Goal: Information Seeking & Learning: Understand process/instructions

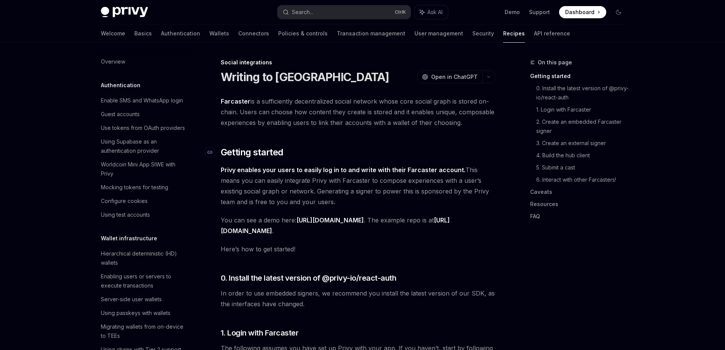
scroll to position [535, 0]
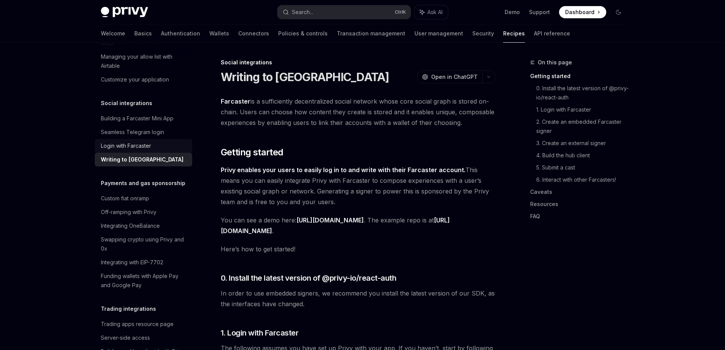
click at [126, 150] on div "Login with Farcaster" at bounding box center [126, 145] width 50 height 9
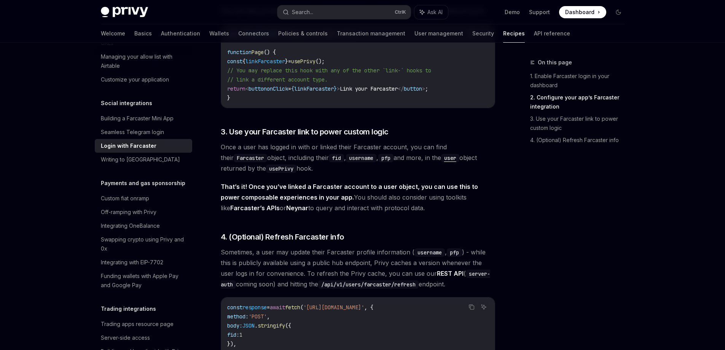
scroll to position [533, 0]
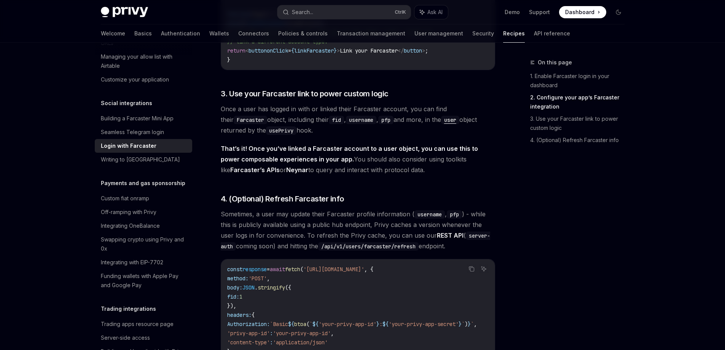
click at [333, 269] on span "'[URL][DOMAIN_NAME]'" at bounding box center [333, 269] width 61 height 7
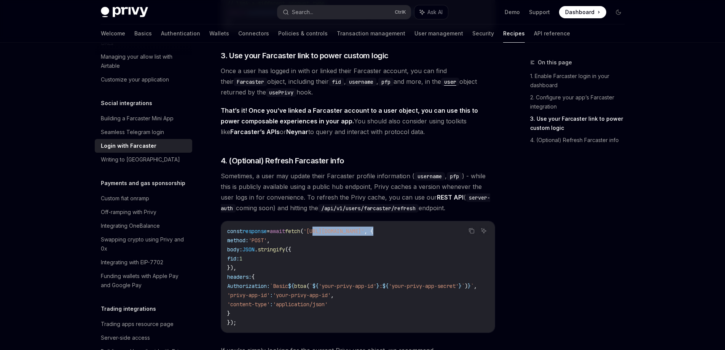
scroll to position [0, 32]
drag, startPoint x: 329, startPoint y: 232, endPoint x: 499, endPoint y: 232, distance: 170.1
click at [411, 252] on code "const response = await fetch ( '[URL][DOMAIN_NAME]' , { method: 'POST' , body: …" at bounding box center [361, 276] width 268 height 100
drag, startPoint x: 400, startPoint y: 234, endPoint x: 512, endPoint y: 232, distance: 112.6
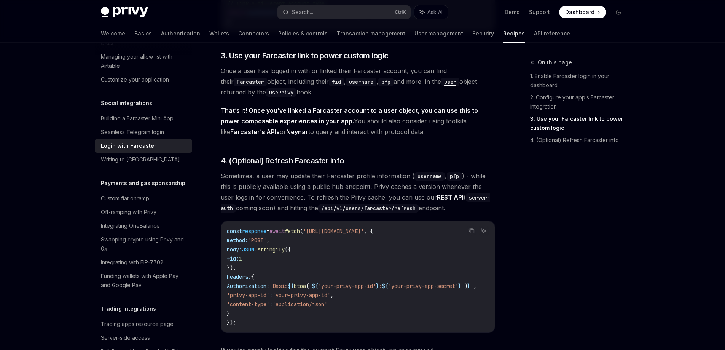
click at [342, 242] on code "const response = await fetch ( '[URL][DOMAIN_NAME]' , { method: 'POST' , body: …" at bounding box center [361, 276] width 268 height 100
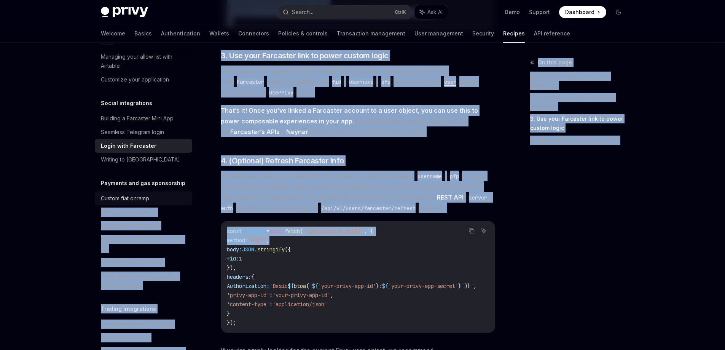
scroll to position [0, 0]
drag, startPoint x: 327, startPoint y: 240, endPoint x: 175, endPoint y: 238, distance: 152.2
click at [283, 239] on code "const response = await fetch ( '[URL][DOMAIN_NAME]' , { method: 'POST' , body: …" at bounding box center [361, 276] width 268 height 100
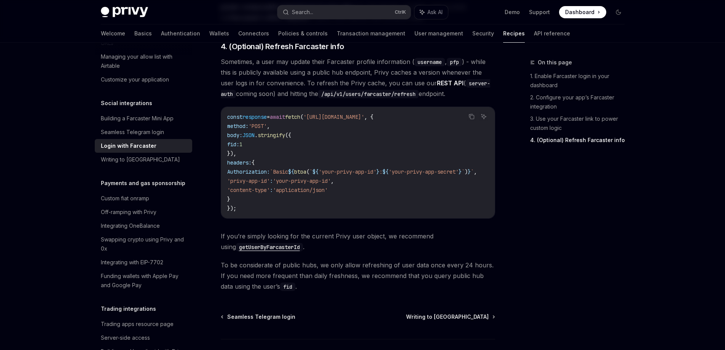
scroll to position [743, 0]
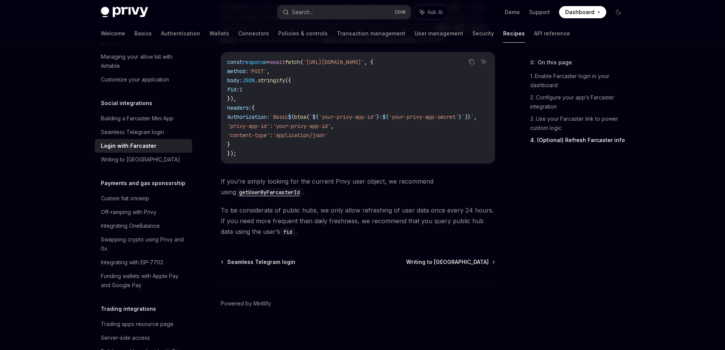
click at [269, 191] on code "getUserByFarcasterId" at bounding box center [269, 192] width 67 height 8
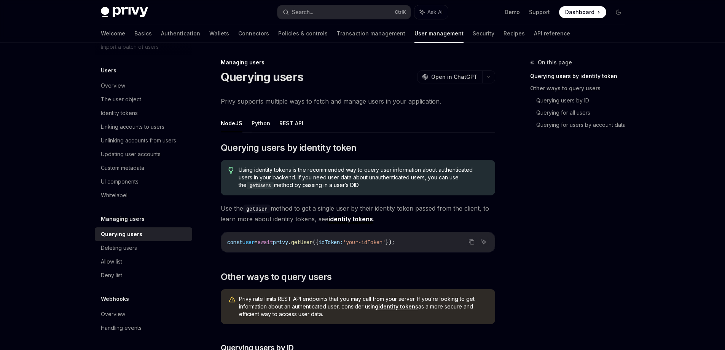
click at [257, 121] on button "Python" at bounding box center [261, 123] width 19 height 18
click at [293, 122] on button "REST API" at bounding box center [291, 123] width 24 height 18
type textarea "*"
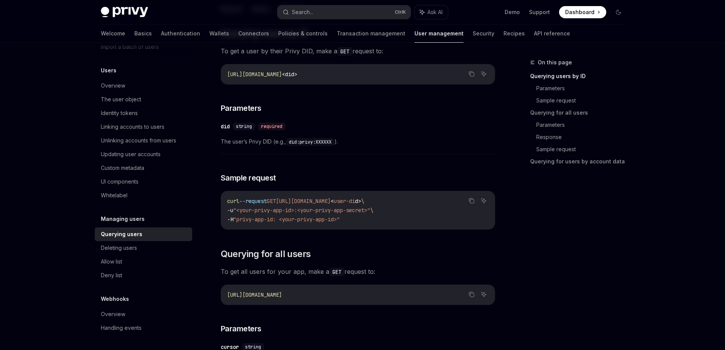
scroll to position [152, 0]
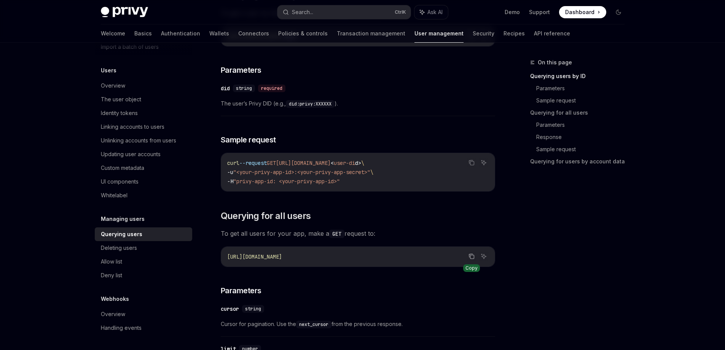
click at [468, 255] on button "Copy the contents from the code block" at bounding box center [471, 256] width 10 height 10
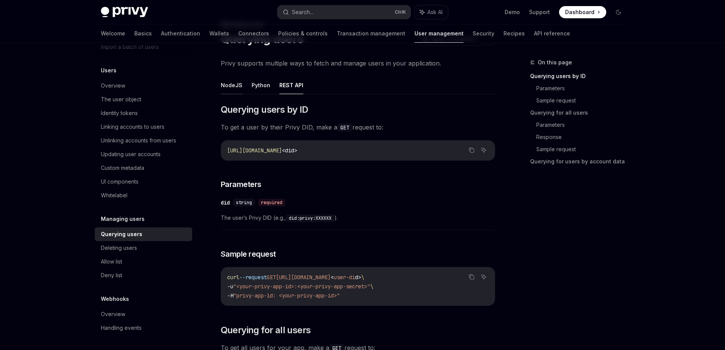
click at [236, 89] on button "NodeJS" at bounding box center [232, 85] width 22 height 18
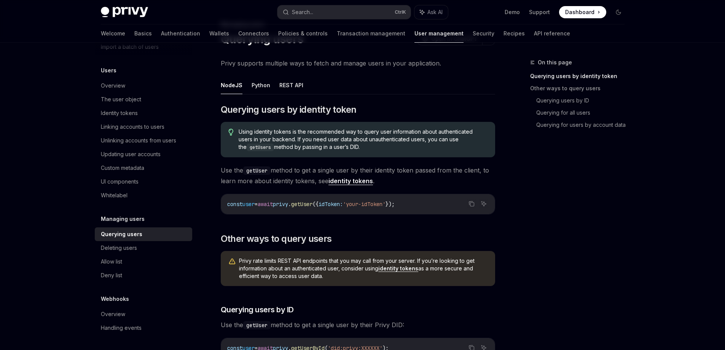
drag, startPoint x: 304, startPoint y: 86, endPoint x: 295, endPoint y: 86, distance: 8.8
click at [304, 86] on ul "NodeJS Python REST API" at bounding box center [358, 85] width 274 height 18
click at [295, 86] on button "REST API" at bounding box center [291, 85] width 24 height 18
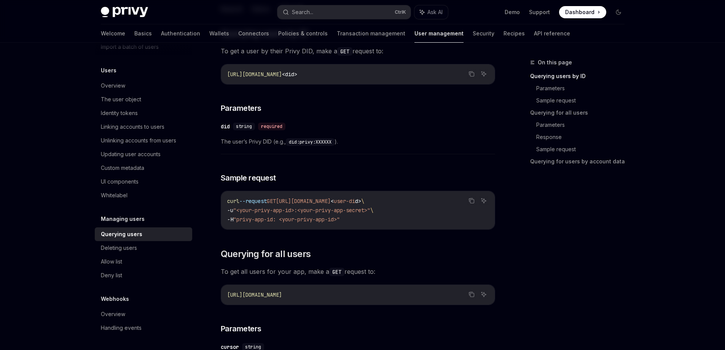
scroll to position [38, 0]
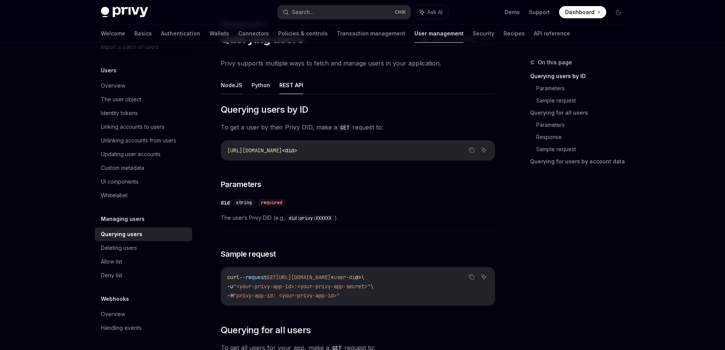
click at [229, 85] on button "NodeJS" at bounding box center [232, 85] width 22 height 18
type textarea "*"
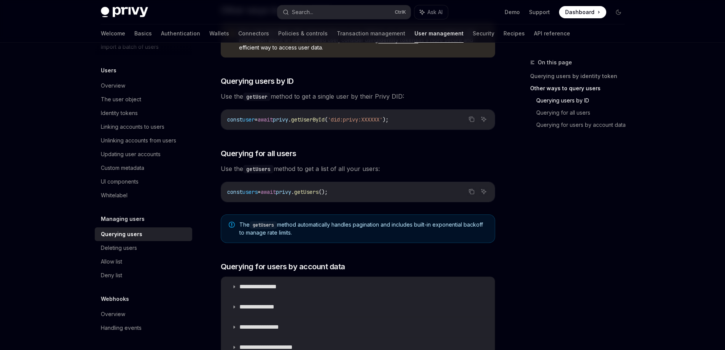
scroll to position [228, 0]
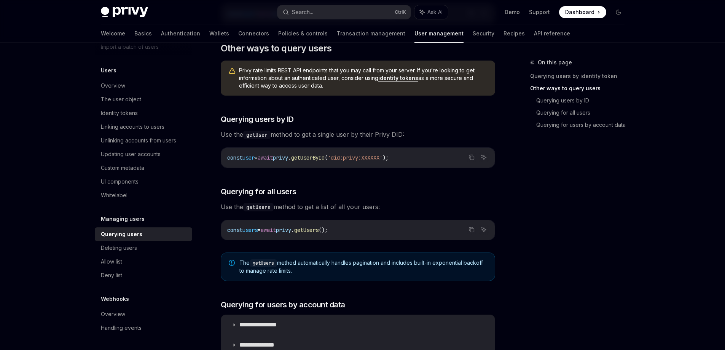
click at [228, 134] on span "Use the getUser method to get a single user by their Privy DID:" at bounding box center [358, 134] width 274 height 11
click at [274, 135] on span "Use the getUser method to get a single user by their Privy DID:" at bounding box center [358, 134] width 274 height 11
click at [289, 135] on span "Use the getUser method to get a single user by their Privy DID:" at bounding box center [358, 134] width 274 height 11
click at [325, 137] on span "Use the getUser method to get a single user by their Privy DID:" at bounding box center [358, 134] width 274 height 11
click at [361, 135] on span "Use the getUser method to get a single user by their Privy DID:" at bounding box center [358, 134] width 274 height 11
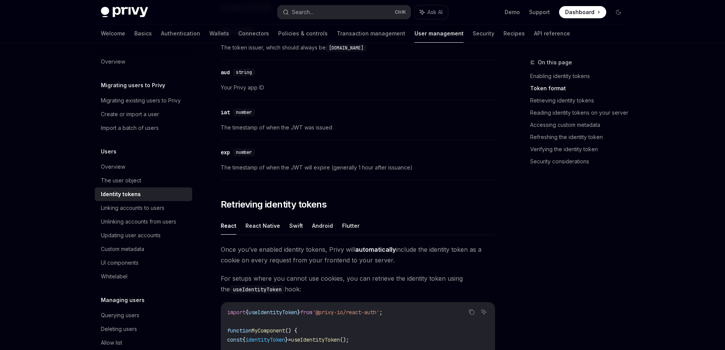
scroll to position [571, 0]
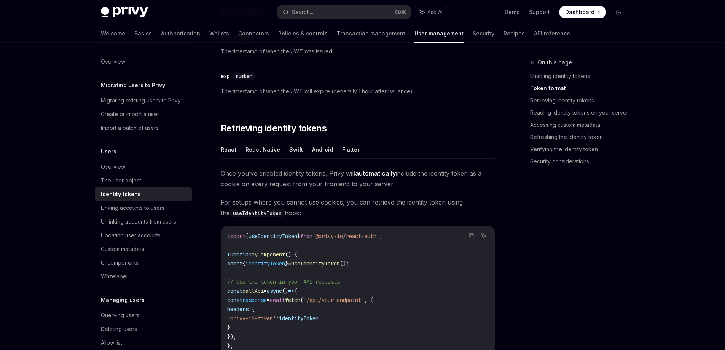
click at [253, 151] on button "React Native" at bounding box center [262, 149] width 35 height 18
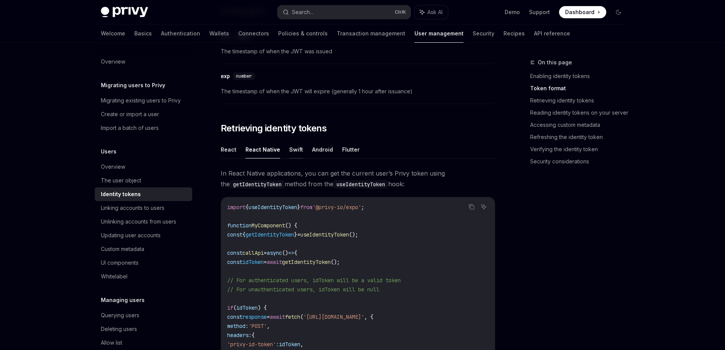
click at [298, 149] on button "Swift" at bounding box center [296, 149] width 14 height 18
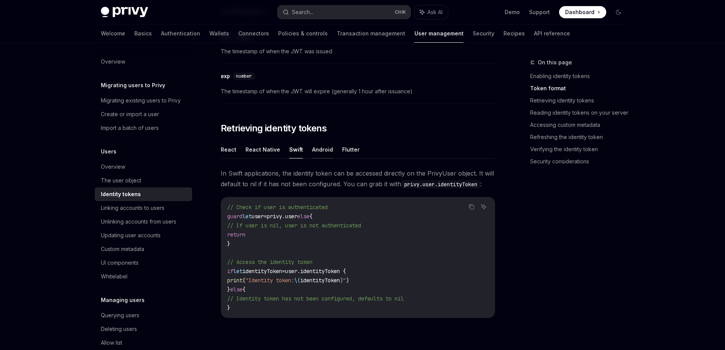
click at [317, 148] on button "Android" at bounding box center [322, 149] width 21 height 18
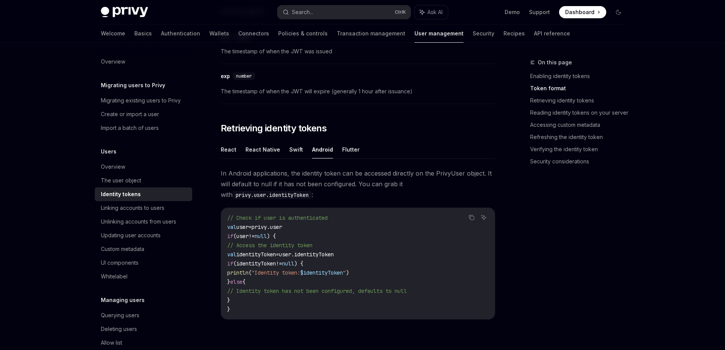
drag, startPoint x: 235, startPoint y: 147, endPoint x: 250, endPoint y: 119, distance: 31.8
click at [234, 147] on button "React" at bounding box center [229, 149] width 16 height 18
type textarea "*"
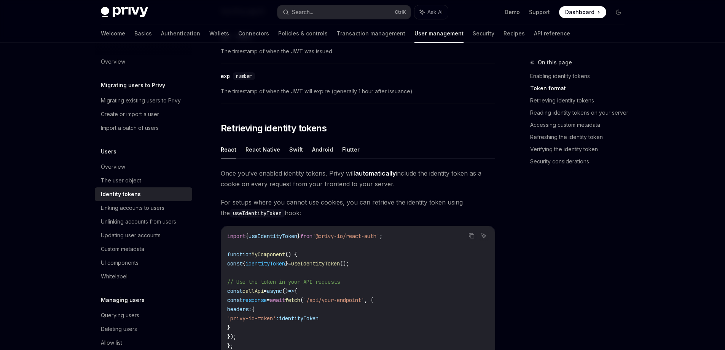
scroll to position [380, 0]
